Goal: Find specific page/section: Find specific page/section

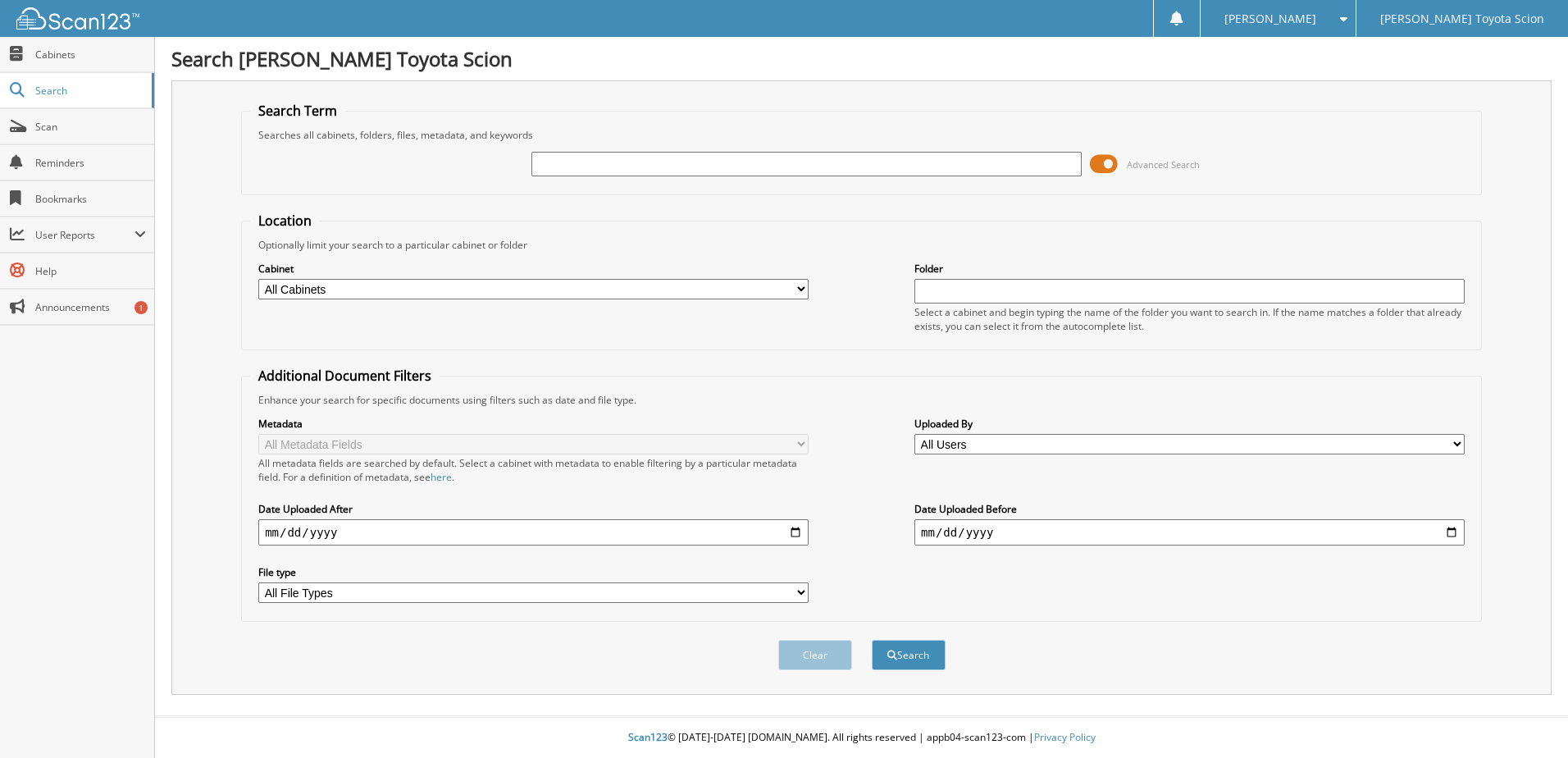
click at [572, 167] on input "text" at bounding box center [806, 164] width 550 height 25
type input "6305930"
click at [872, 640] on button "Search" at bounding box center [908, 655] width 74 height 31
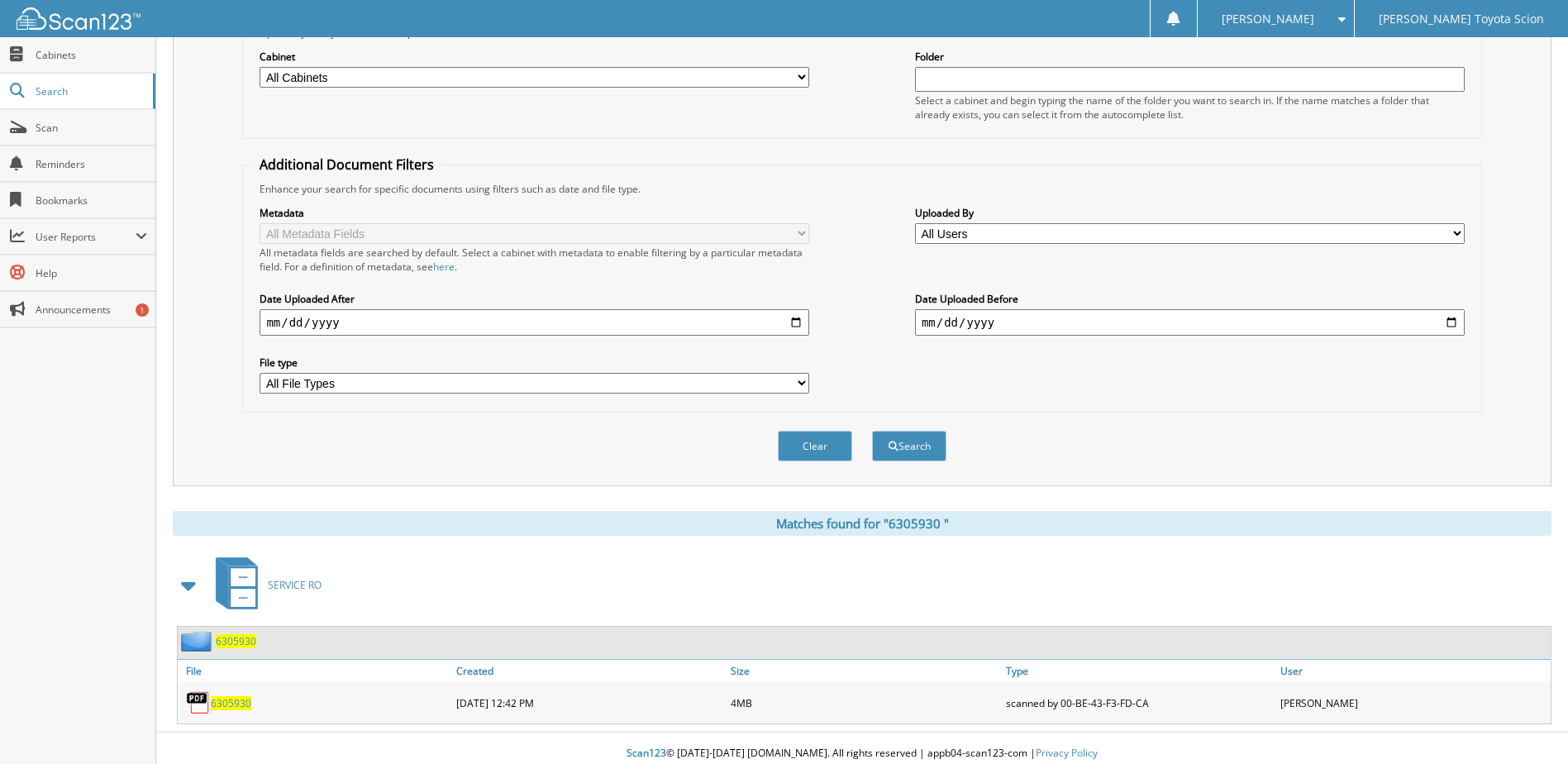
scroll to position [225, 0]
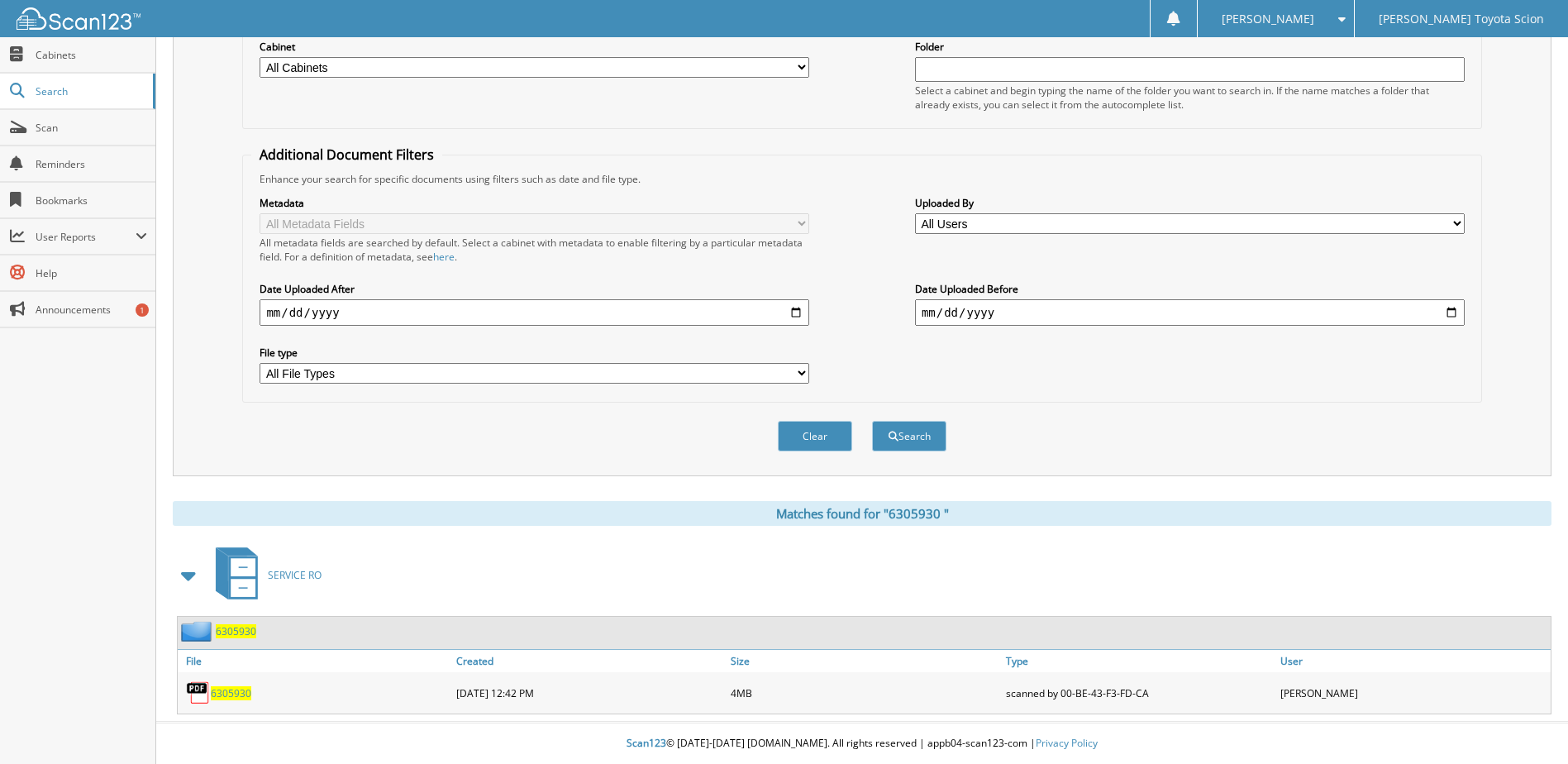
click at [233, 694] on span "6 3 0 5 9 3 0" at bounding box center [231, 693] width 41 height 14
